Goal: Check status: Check status

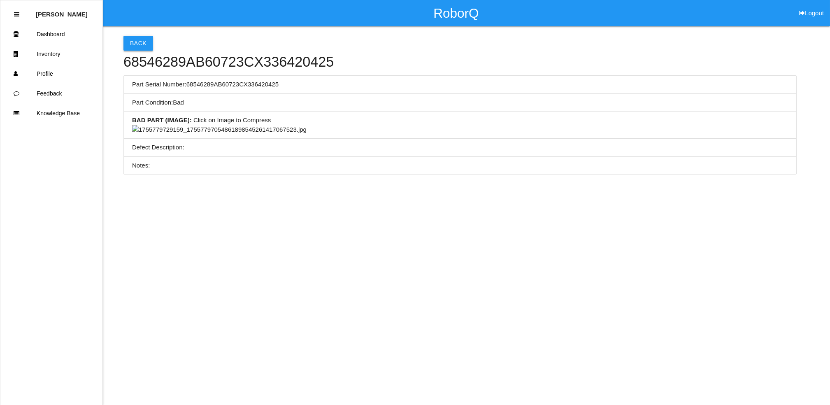
click at [144, 45] on button "Back" at bounding box center [139, 43] width 30 height 15
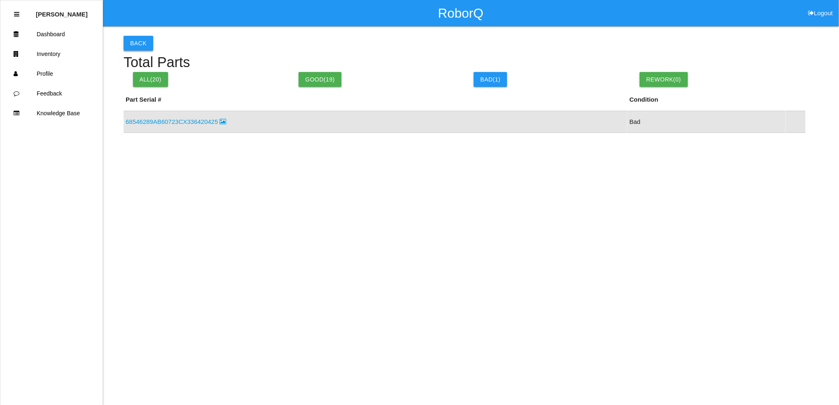
click at [136, 40] on button "Back" at bounding box center [139, 43] width 30 height 15
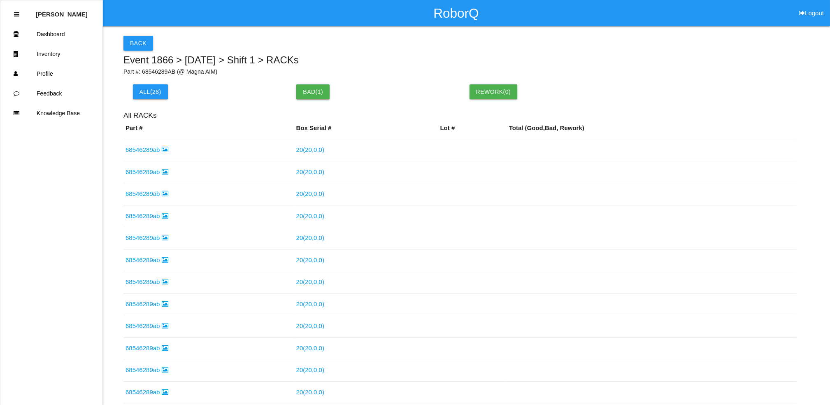
click at [310, 93] on button "Bad ( 1 )" at bounding box center [312, 91] width 33 height 15
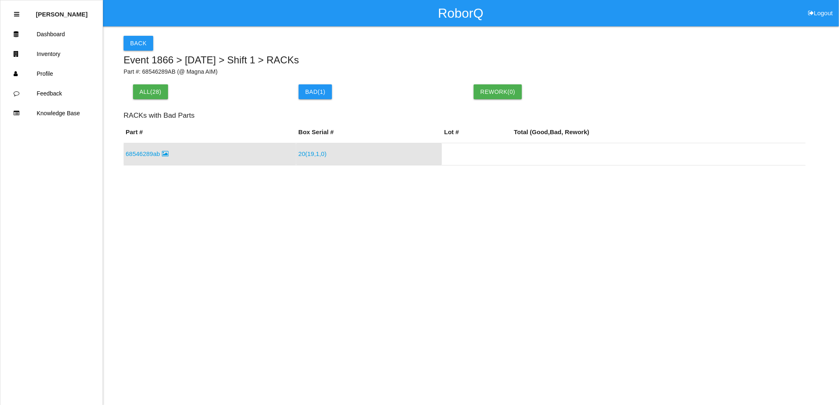
click at [153, 152] on link "68546289ab" at bounding box center [147, 153] width 43 height 7
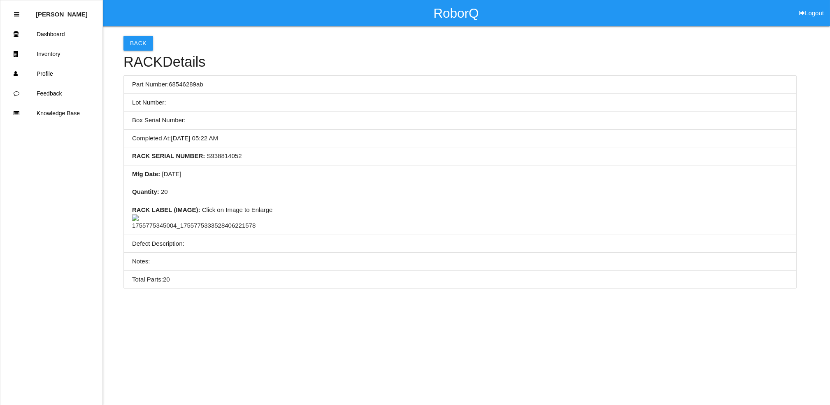
click at [198, 231] on img at bounding box center [194, 223] width 124 height 16
click at [198, 224] on img at bounding box center [219, 219] width 175 height 9
click at [213, 231] on img at bounding box center [194, 223] width 124 height 16
click at [144, 45] on button "Back" at bounding box center [139, 43] width 30 height 15
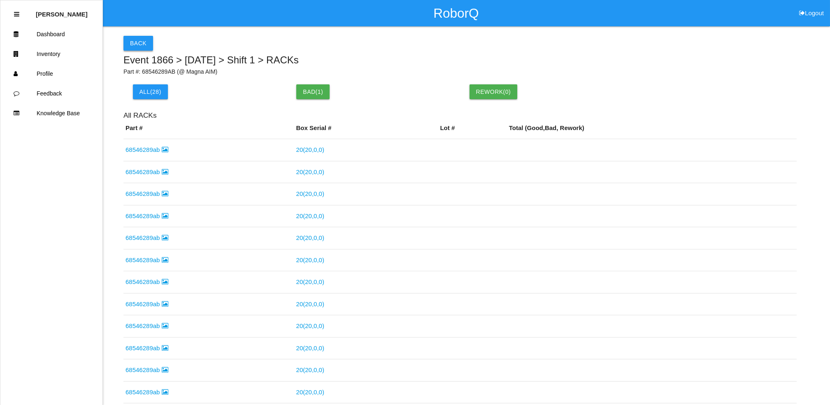
click at [145, 47] on button "Back" at bounding box center [139, 43] width 30 height 15
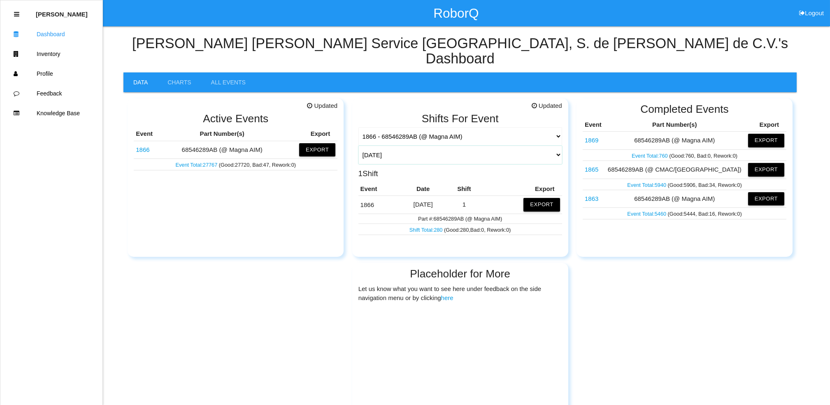
click at [557, 146] on select "[DATE] [DATE] Range Last 7 days (09/05-09/12) Last 30 days (08/13-09/12) Last 6…" at bounding box center [461, 155] width 204 height 19
click at [359, 146] on select "[DATE] [DATE] Range Last 7 days (09/05-09/12) Last 30 days (08/13-09/12) Last 6…" at bounding box center [461, 155] width 204 height 19
select select "60"
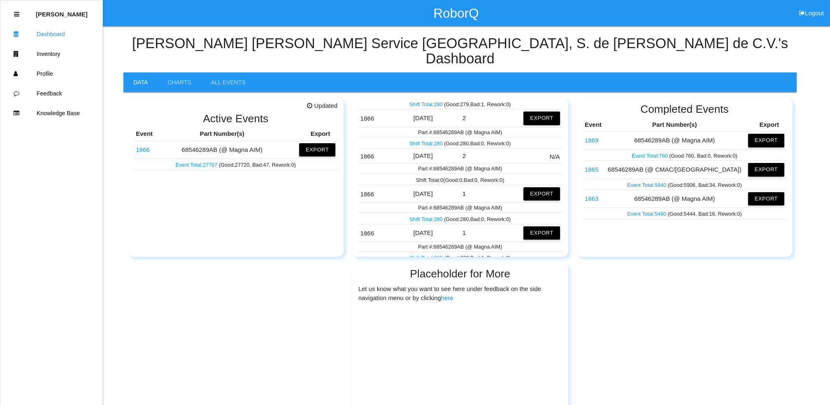
scroll to position [1427, 0]
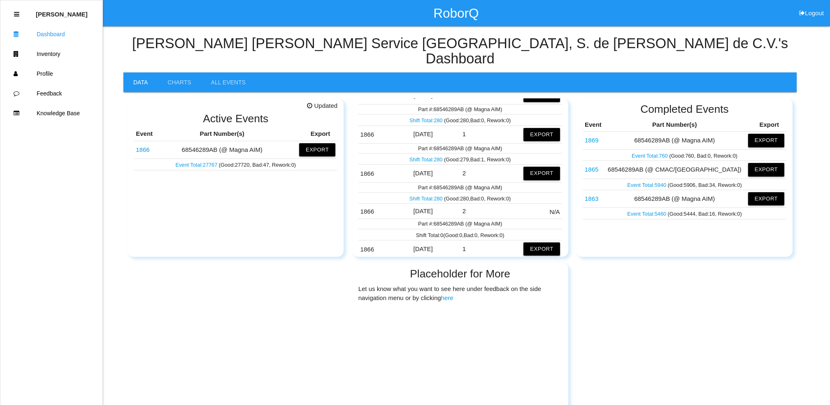
click at [424, 156] on link "Shift Total: 280" at bounding box center [427, 159] width 35 height 6
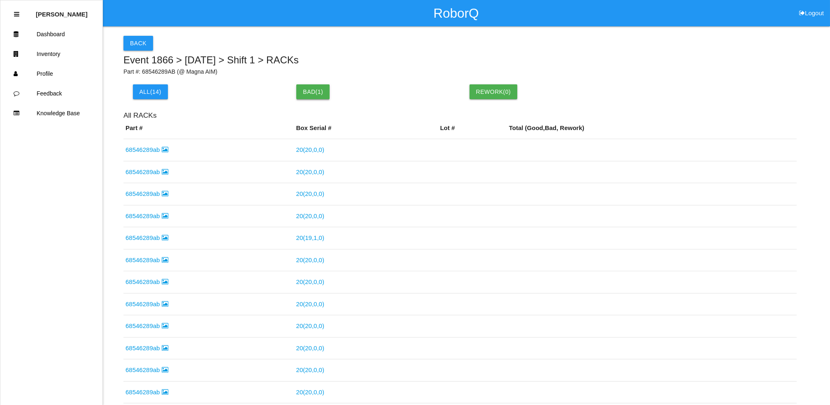
click at [308, 93] on button "Bad ( 1 )" at bounding box center [312, 91] width 33 height 15
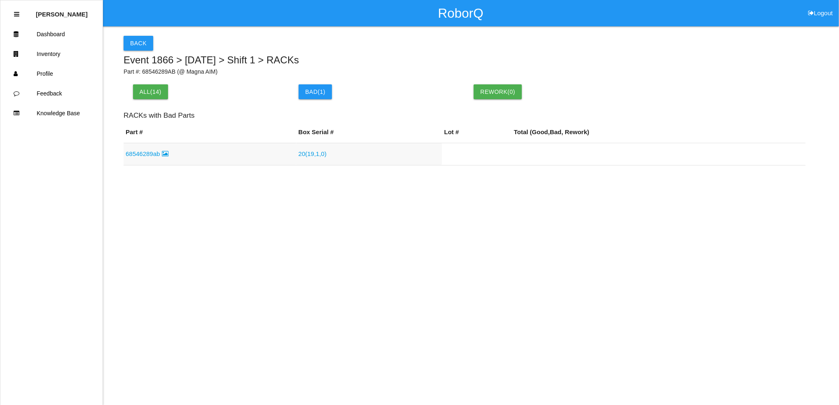
click at [136, 156] on link "68546289ab" at bounding box center [147, 153] width 43 height 7
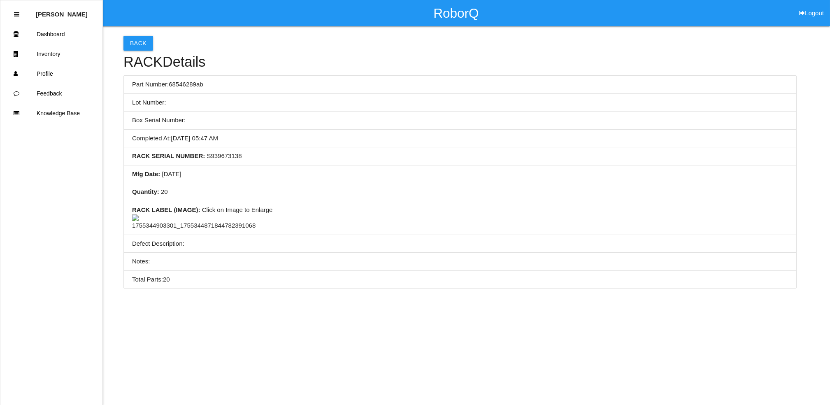
click at [200, 231] on img at bounding box center [194, 223] width 124 height 16
click at [137, 45] on button "Back" at bounding box center [139, 43] width 30 height 15
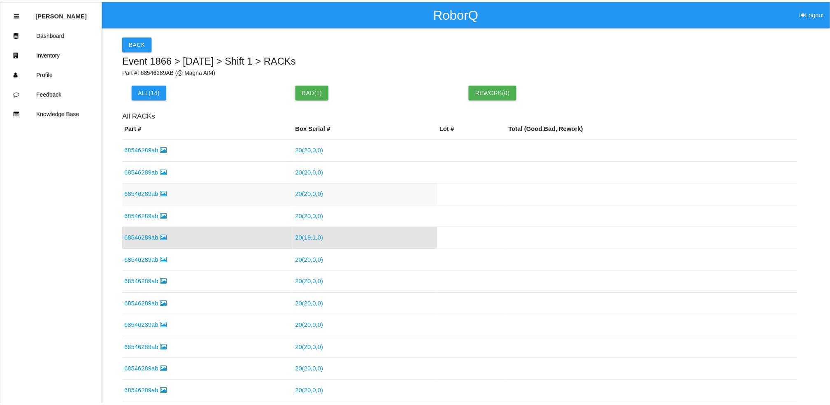
scroll to position [12, 0]
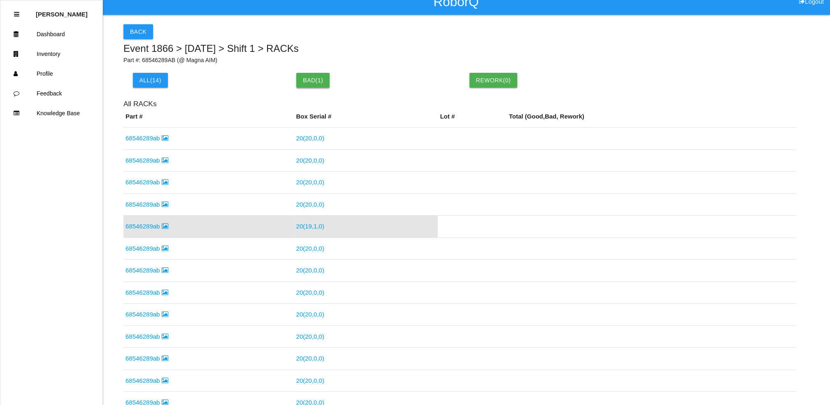
click at [302, 86] on button "Bad ( 1 )" at bounding box center [312, 80] width 33 height 15
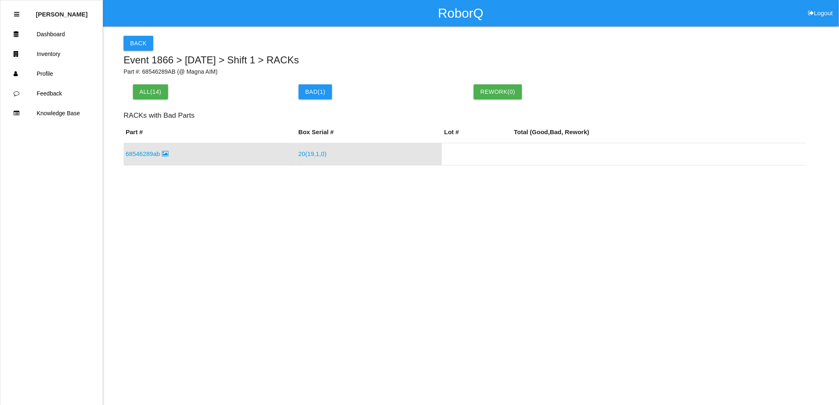
click at [308, 161] on td "20 ( 19 , 1 , 0 )" at bounding box center [369, 154] width 146 height 22
click at [308, 153] on link "20 ( 19 , 1 , 0 )" at bounding box center [312, 153] width 28 height 7
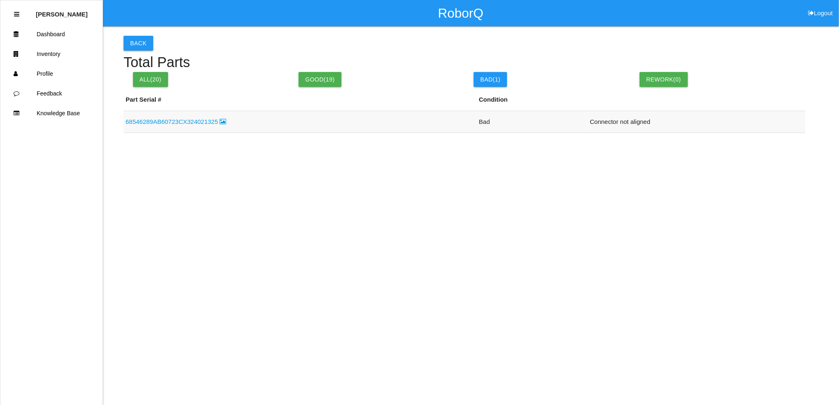
click at [219, 127] on td "68546289AB60723CX324021325" at bounding box center [300, 122] width 353 height 22
click at [214, 124] on link "68546289AB60723CX324021325" at bounding box center [176, 121] width 101 height 7
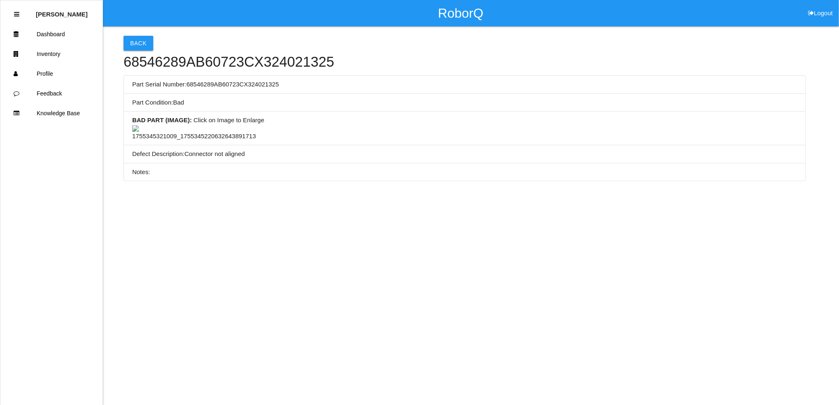
click at [207, 141] on img at bounding box center [194, 133] width 124 height 16
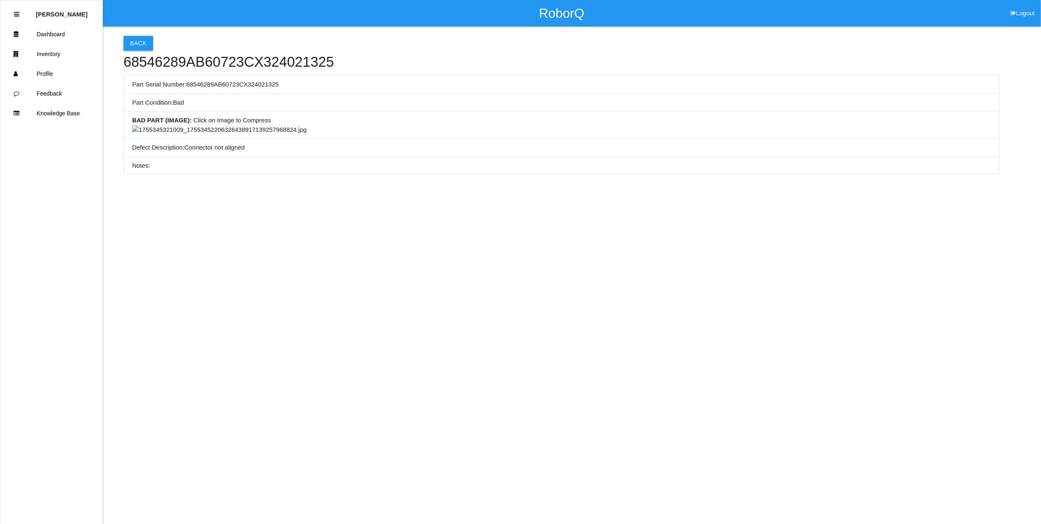
scroll to position [219, 0]
click at [307, 135] on img at bounding box center [219, 129] width 175 height 9
click at [235, 141] on img at bounding box center [194, 133] width 124 height 16
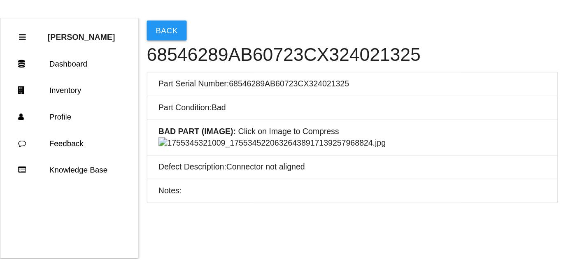
scroll to position [185, 0]
